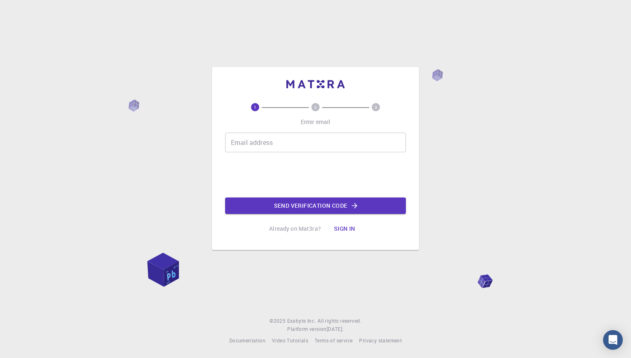
click at [301, 145] on input "Email address" at bounding box center [315, 143] width 181 height 20
type input "[EMAIL_ADDRESS][DOMAIN_NAME]"
click at [268, 203] on button "Send verification code" at bounding box center [315, 206] width 181 height 16
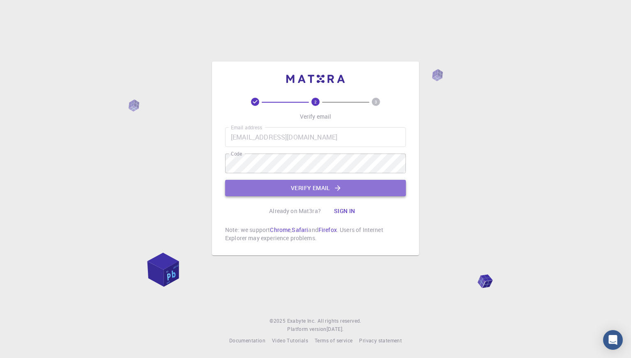
click at [269, 186] on button "Verify email" at bounding box center [315, 188] width 181 height 16
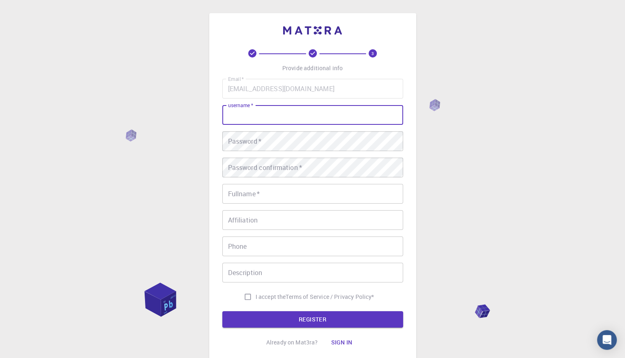
click at [255, 121] on input "username   *" at bounding box center [312, 115] width 181 height 20
type input "Nega"
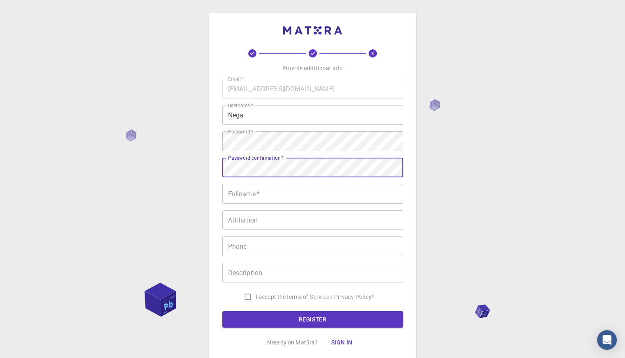
click at [317, 186] on input "Fullname   *" at bounding box center [312, 194] width 181 height 20
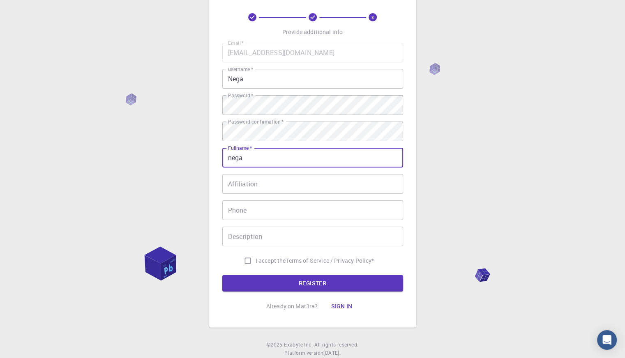
scroll to position [41, 0]
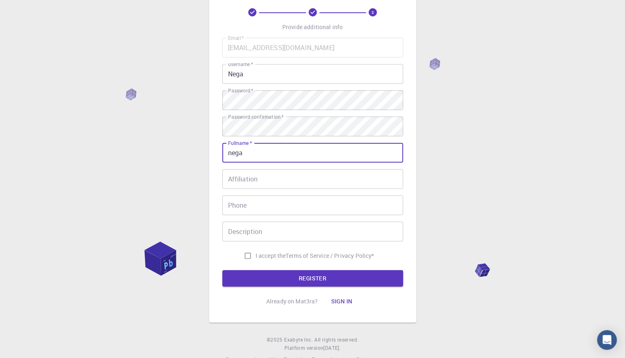
type input "nega"
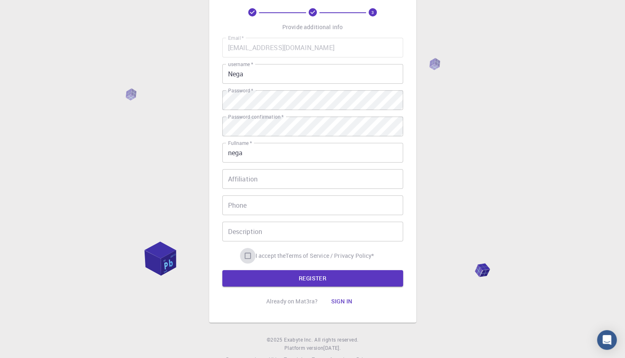
click at [245, 260] on input "I accept the Terms of Service / Privacy Policy *" at bounding box center [248, 256] width 16 height 16
checkbox input "true"
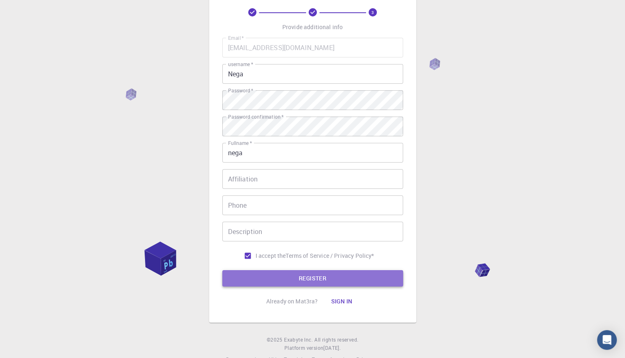
click at [264, 276] on button "REGISTER" at bounding box center [312, 278] width 181 height 16
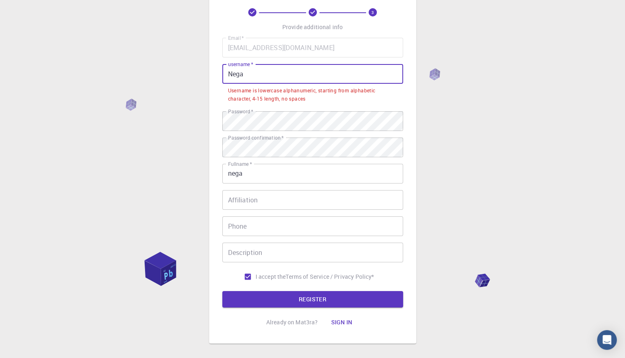
drag, startPoint x: 268, startPoint y: 78, endPoint x: 216, endPoint y: 78, distance: 52.2
click at [216, 78] on div "3 Provide additional info Email   * [EMAIL_ADDRESS][DOMAIN_NAME] Email   * user…" at bounding box center [312, 158] width 207 height 372
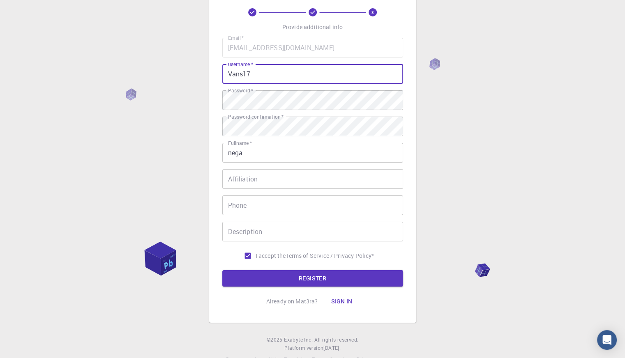
type input "Vans17"
click at [287, 182] on input "Affiliation" at bounding box center [312, 179] width 181 height 20
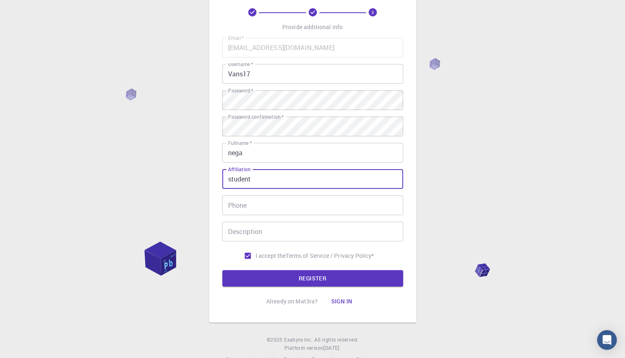
type input "student"
click at [285, 211] on input "Phone" at bounding box center [312, 205] width 181 height 20
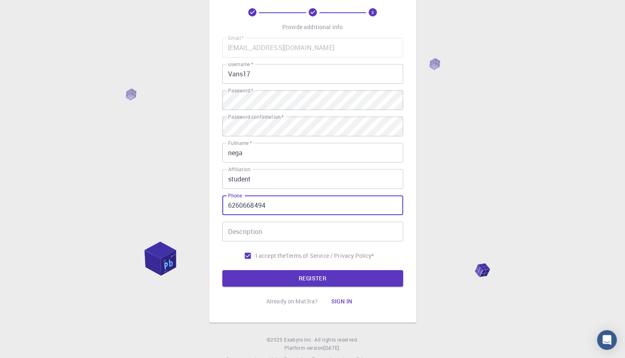
click at [289, 227] on input "Description" at bounding box center [312, 232] width 181 height 20
click at [285, 212] on input "6260668494" at bounding box center [312, 205] width 181 height 20
type input "6260457876"
click at [297, 235] on input "Description" at bounding box center [312, 232] width 181 height 20
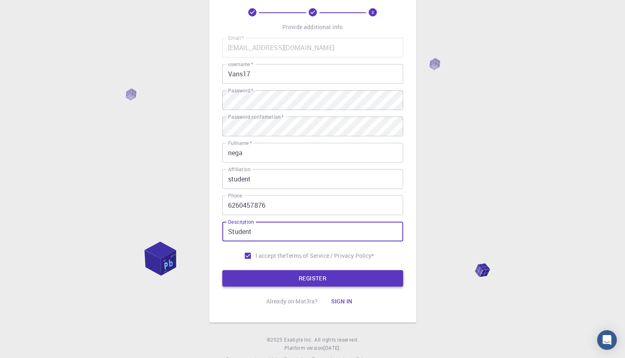
type input "Student"
click at [345, 273] on button "REGISTER" at bounding box center [312, 278] width 181 height 16
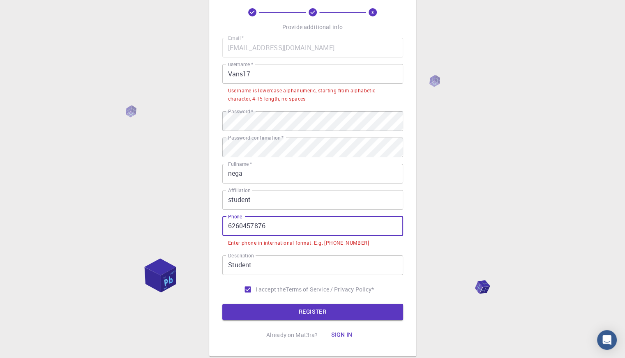
click at [227, 228] on input "6260457876" at bounding box center [312, 226] width 181 height 20
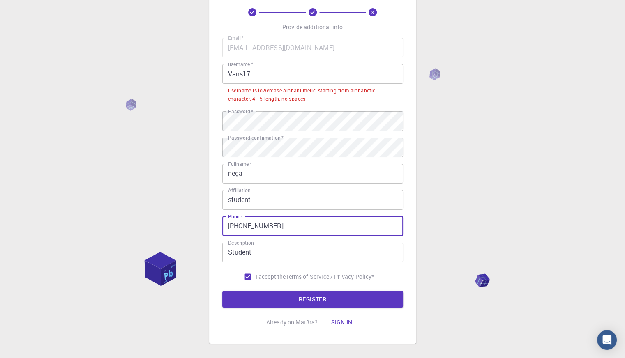
type input "[PHONE_NUMBER]"
click at [230, 78] on input "Vans17" at bounding box center [312, 74] width 181 height 20
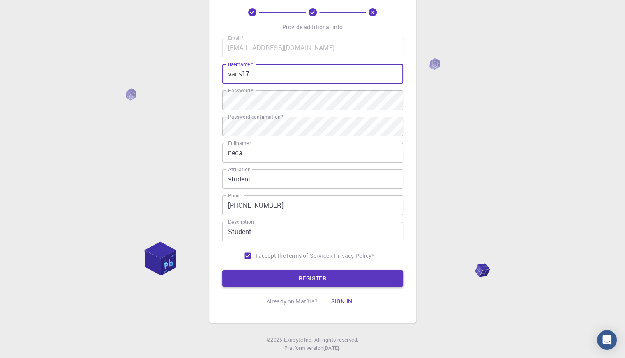
type input "vans17"
click at [337, 276] on button "REGISTER" at bounding box center [312, 278] width 181 height 16
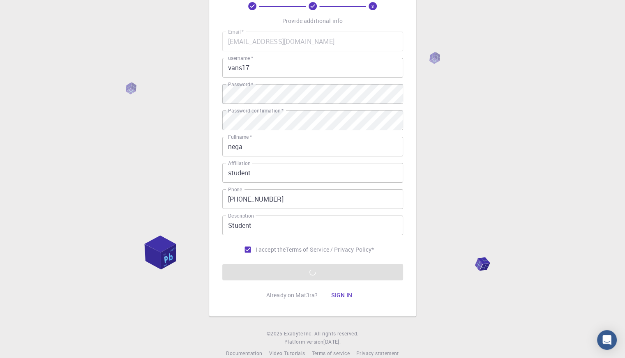
scroll to position [60, 0]
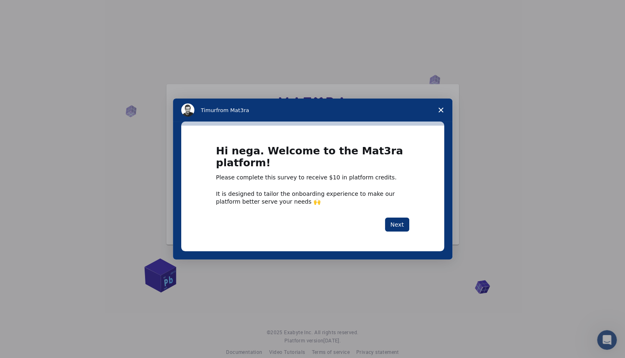
click at [437, 109] on span "Close survey" at bounding box center [440, 110] width 23 height 23
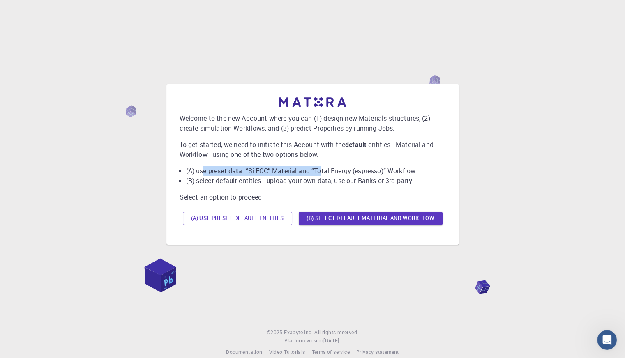
drag, startPoint x: 203, startPoint y: 170, endPoint x: 321, endPoint y: 173, distance: 117.9
click at [321, 173] on li "(A) use preset data: “Si FCC” Material and “Total Energy (espresso)” Workflow." at bounding box center [316, 171] width 260 height 10
click at [281, 222] on button "(A) Use preset default entities" at bounding box center [237, 218] width 109 height 13
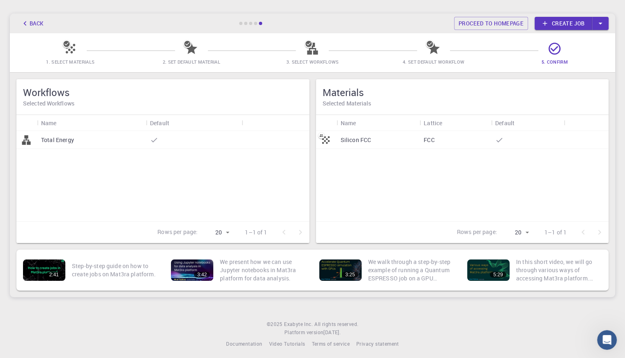
scroll to position [34, 0]
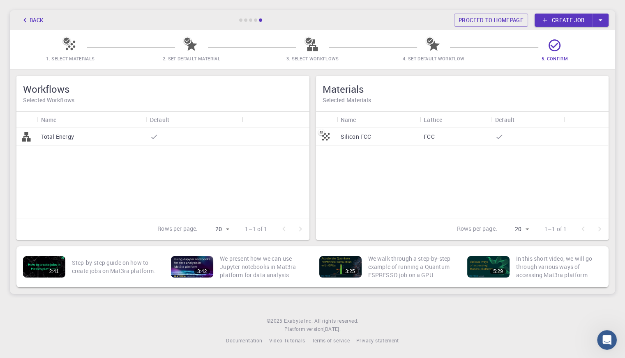
click at [341, 170] on div "Silicon FCC FCC" at bounding box center [462, 173] width 293 height 90
click at [232, 156] on div "Total Energy" at bounding box center [162, 173] width 293 height 90
click at [121, 133] on div "Total Energy" at bounding box center [91, 137] width 109 height 18
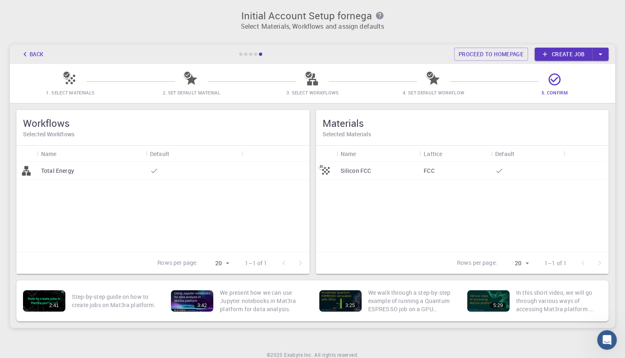
click at [589, 50] on link "Create job" at bounding box center [562, 54] width 57 height 13
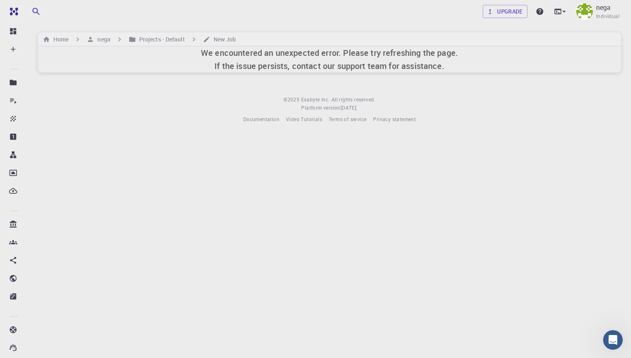
click at [385, 63] on h6 "We encountered an unexpected error. Please try refreshing the page. If the issu…" at bounding box center [329, 59] width 257 height 26
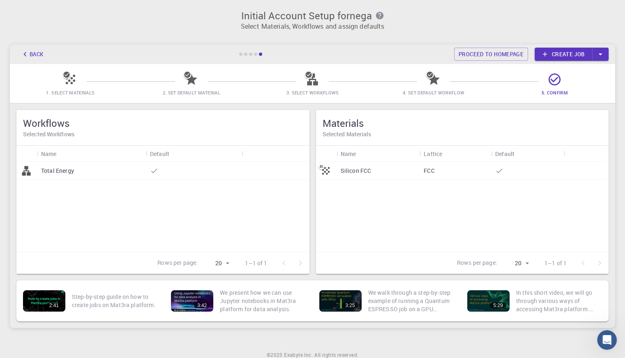
click at [319, 168] on icon at bounding box center [321, 166] width 7 height 7
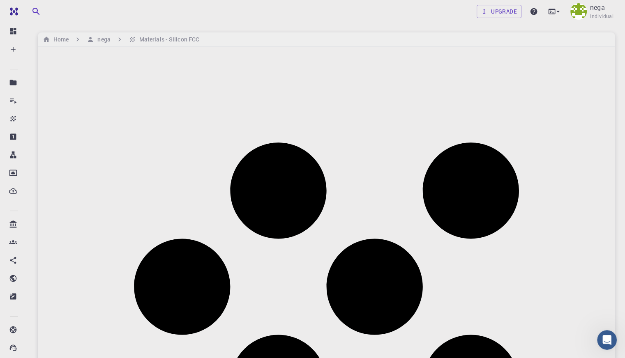
drag, startPoint x: 434, startPoint y: 166, endPoint x: 393, endPoint y: 183, distance: 44.0
drag, startPoint x: 375, startPoint y: 170, endPoint x: 442, endPoint y: 149, distance: 70.4
